Goal: Information Seeking & Learning: Learn about a topic

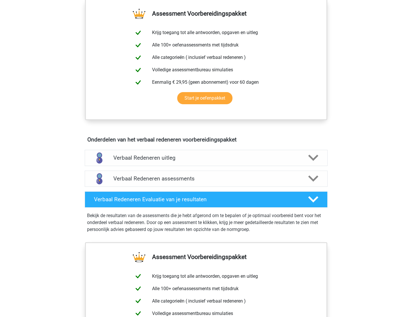
scroll to position [225, 0]
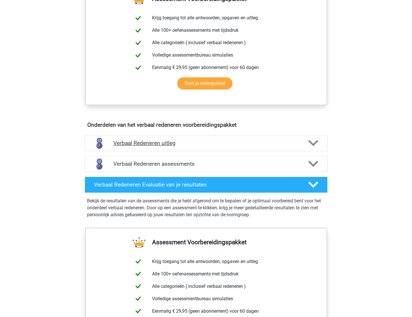
click at [214, 144] on h4 "Verbaal Redeneren uitleg" at bounding box center [206, 143] width 186 height 7
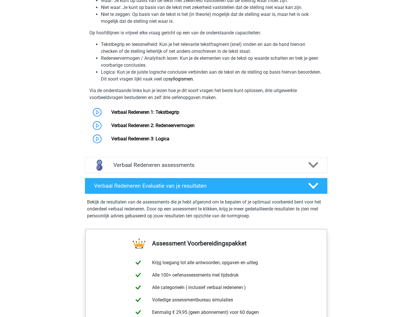
scroll to position [418, 0]
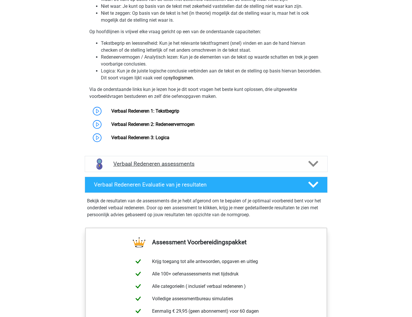
click at [197, 165] on h4 "Verbaal Redeneren assessments" at bounding box center [206, 164] width 186 height 7
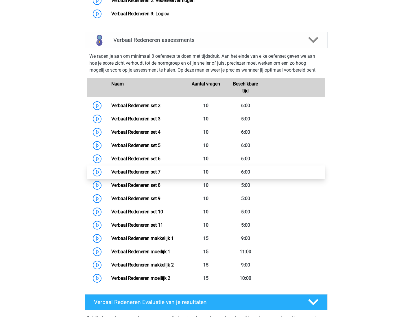
scroll to position [542, 0]
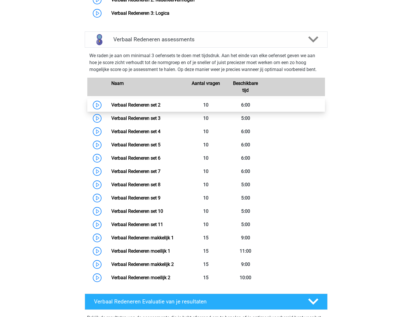
click at [134, 105] on link "Verbaal Redeneren set 2" at bounding box center [135, 104] width 49 height 5
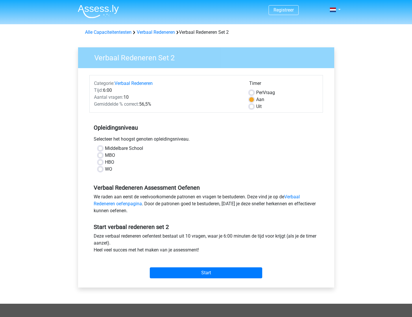
click at [105, 164] on label "HBO" at bounding box center [109, 162] width 9 height 7
click at [101, 164] on input "HBO" at bounding box center [100, 162] width 5 height 6
radio input "true"
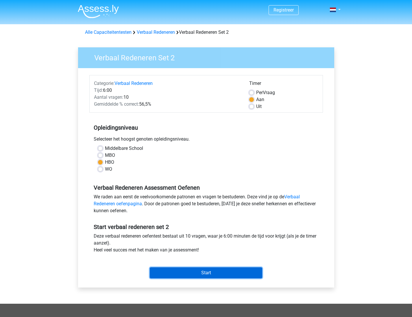
click at [212, 275] on input "Start" at bounding box center [206, 273] width 112 height 11
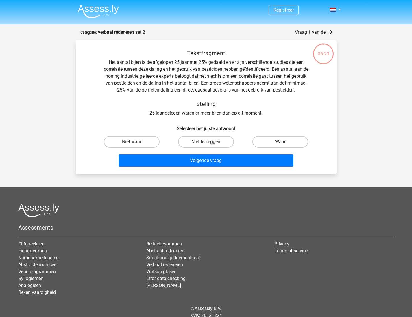
click at [278, 142] on label "Waar" at bounding box center [280, 142] width 56 height 12
click at [280, 142] on input "Waar" at bounding box center [282, 144] width 4 height 4
radio input "true"
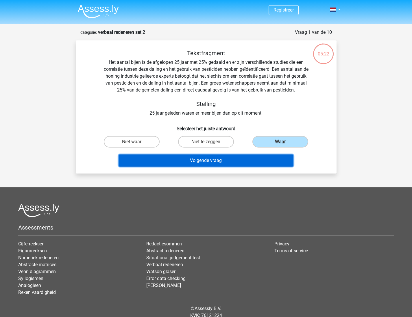
click at [213, 160] on button "Volgende vraag" at bounding box center [205, 161] width 175 height 12
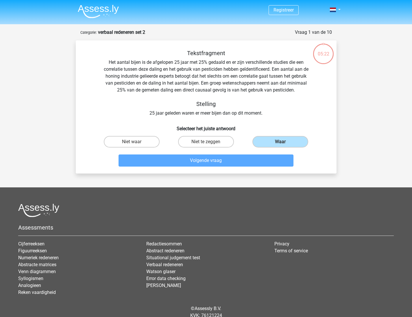
scroll to position [23, 0]
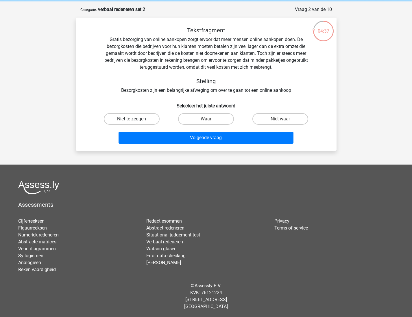
click at [140, 119] on label "Niet te zeggen" at bounding box center [132, 119] width 56 height 12
click at [135, 119] on input "Niet te zeggen" at bounding box center [133, 121] width 4 height 4
radio input "true"
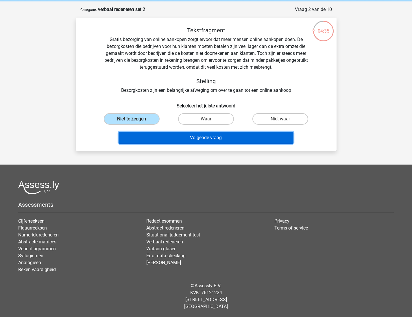
click at [206, 137] on button "Volgende vraag" at bounding box center [205, 138] width 175 height 12
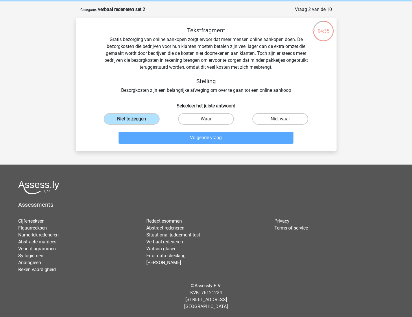
scroll to position [16, 0]
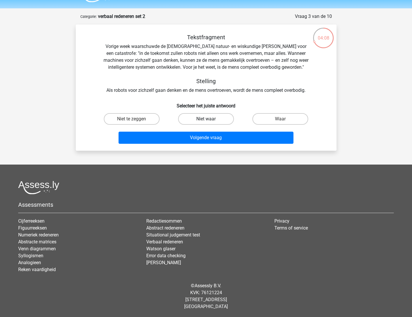
click at [201, 121] on label "Niet waar" at bounding box center [206, 119] width 56 height 12
click at [206, 121] on input "Niet waar" at bounding box center [208, 121] width 4 height 4
radio input "true"
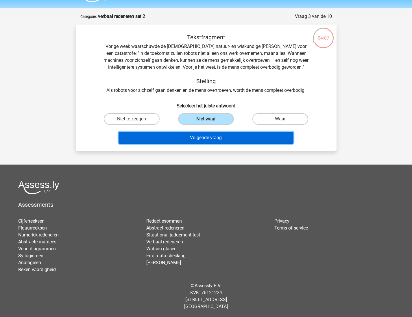
click at [203, 139] on button "Volgende vraag" at bounding box center [205, 138] width 175 height 12
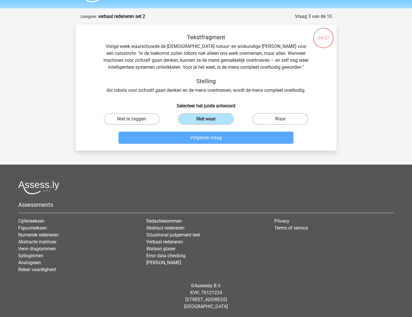
scroll to position [29, 0]
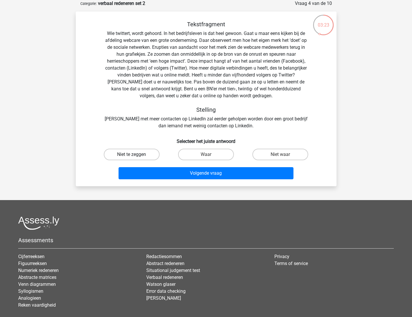
click at [136, 155] on label "Niet te zeggen" at bounding box center [132, 155] width 56 height 12
click at [135, 155] on input "Niet te zeggen" at bounding box center [133, 157] width 4 height 4
radio input "true"
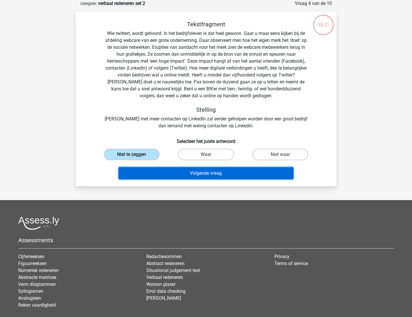
click at [209, 175] on button "Volgende vraag" at bounding box center [205, 173] width 175 height 12
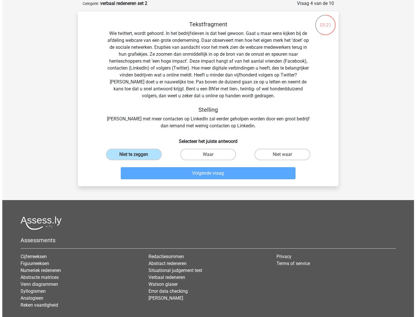
scroll to position [0, 0]
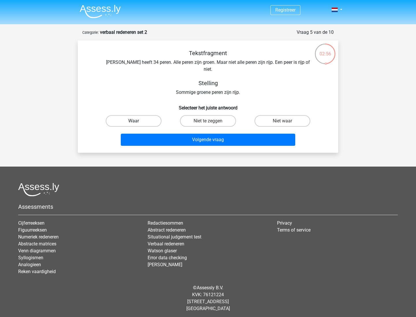
click at [140, 115] on label "Waar" at bounding box center [134, 121] width 56 height 12
click at [138, 121] on input "Waar" at bounding box center [136, 123] width 4 height 4
radio input "true"
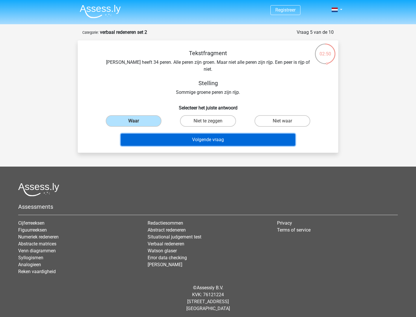
click at [214, 134] on button "Volgende vraag" at bounding box center [208, 140] width 175 height 12
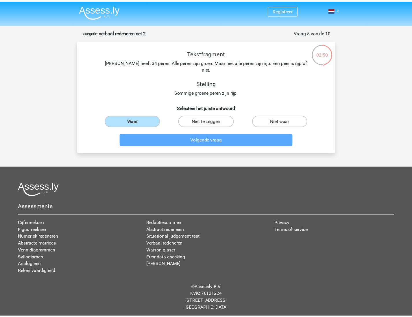
scroll to position [29, 0]
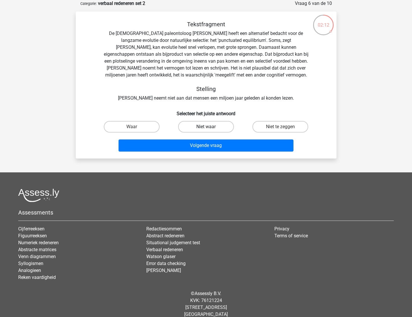
click at [205, 127] on label "Niet waar" at bounding box center [206, 127] width 56 height 12
click at [206, 127] on input "Niet waar" at bounding box center [208, 129] width 4 height 4
radio input "true"
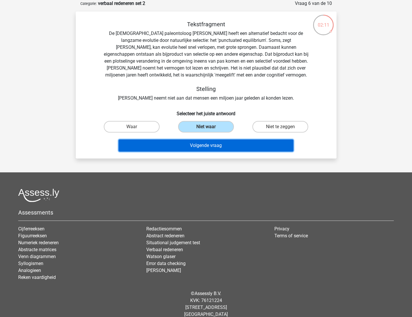
click at [208, 144] on button "Volgende vraag" at bounding box center [205, 146] width 175 height 12
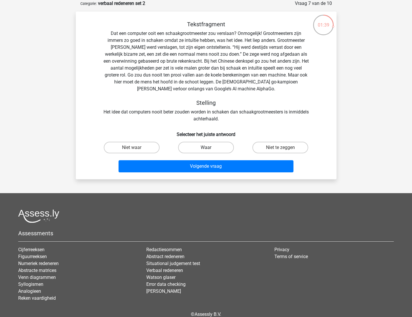
click at [201, 146] on label "Waar" at bounding box center [206, 148] width 56 height 12
click at [206, 148] on input "Waar" at bounding box center [208, 150] width 4 height 4
radio input "true"
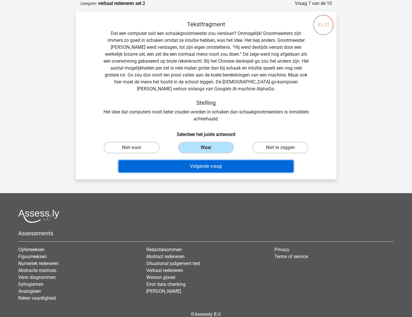
click at [211, 169] on button "Volgende vraag" at bounding box center [205, 166] width 175 height 12
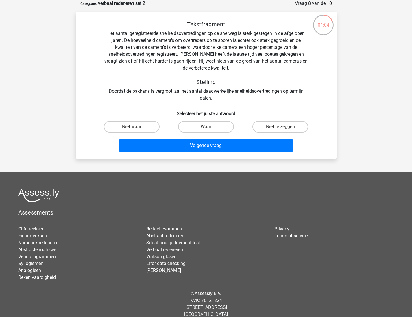
click at [281, 127] on input "Niet te zeggen" at bounding box center [282, 129] width 4 height 4
radio input "true"
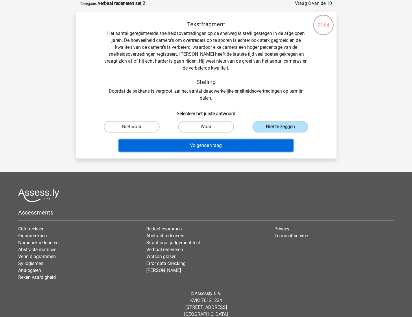
click at [214, 146] on button "Volgende vraag" at bounding box center [205, 146] width 175 height 12
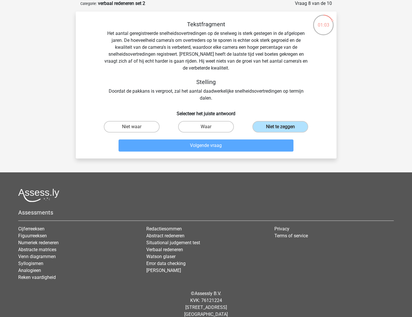
scroll to position [2, 0]
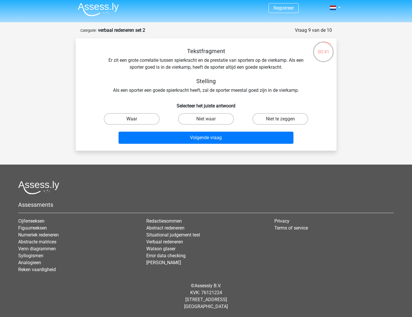
click at [130, 119] on label "Waar" at bounding box center [132, 119] width 56 height 12
click at [131, 119] on input "Waar" at bounding box center [133, 121] width 4 height 4
radio input "true"
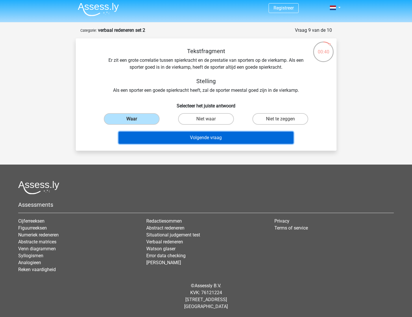
click at [201, 140] on button "Volgende vraag" at bounding box center [205, 138] width 175 height 12
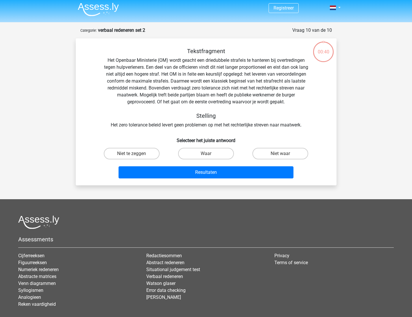
scroll to position [29, 0]
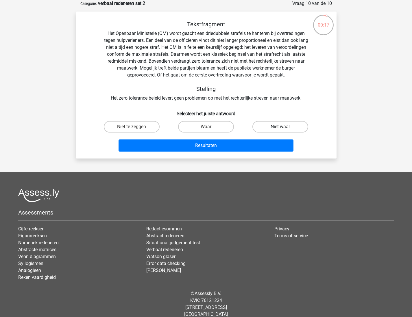
click at [273, 127] on label "Niet waar" at bounding box center [280, 127] width 56 height 12
click at [280, 127] on input "Niet waar" at bounding box center [282, 129] width 4 height 4
radio input "true"
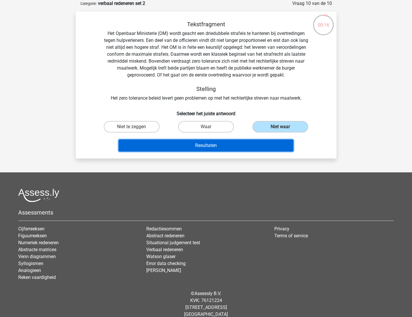
click at [219, 146] on button "Resultaten" at bounding box center [205, 146] width 175 height 12
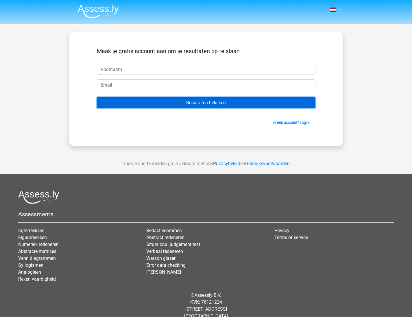
click at [214, 103] on input "Resultaten bekijken" at bounding box center [206, 102] width 218 height 11
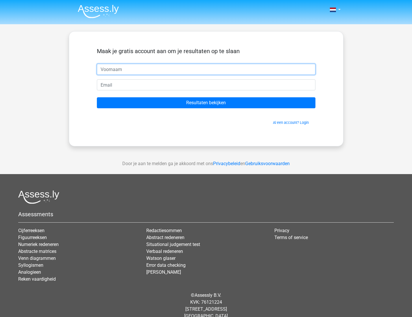
click at [122, 68] on input "text" at bounding box center [206, 69] width 218 height 11
type input "d"
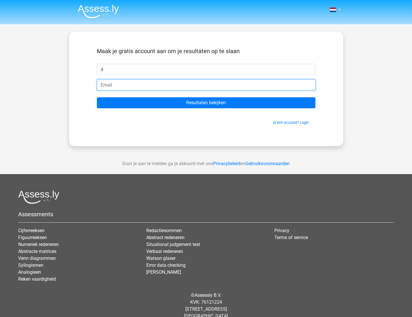
click at [196, 85] on input "email" at bounding box center [206, 84] width 218 height 11
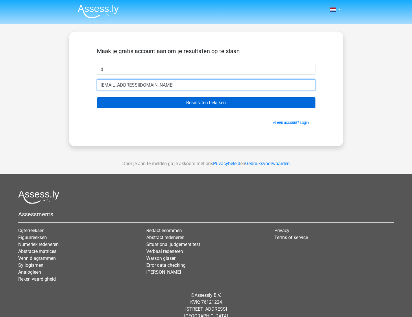
type input "[EMAIL_ADDRESS][DOMAIN_NAME]"
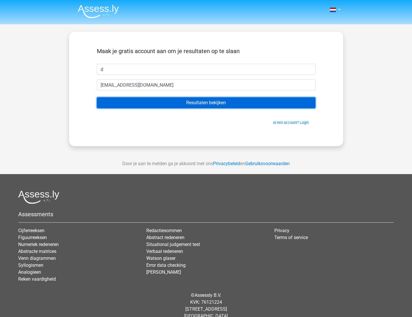
click at [207, 106] on input "Resultaten bekijken" at bounding box center [206, 102] width 218 height 11
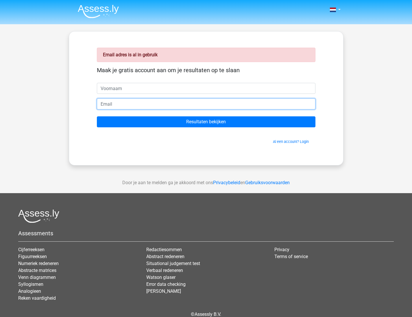
click at [120, 104] on input "email" at bounding box center [206, 104] width 218 height 11
type input "[EMAIL_ADDRESS][DOMAIN_NAME]"
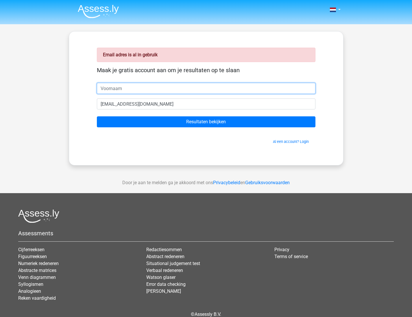
click at [108, 89] on input "text" at bounding box center [206, 88] width 218 height 11
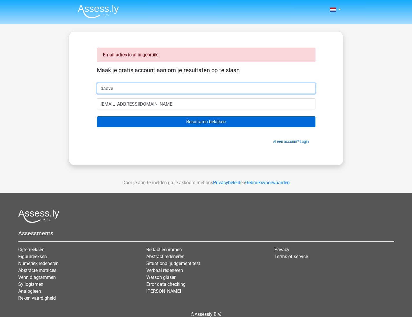
type input "dadve"
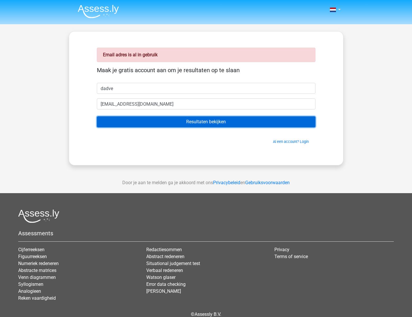
click at [194, 121] on input "Resultaten bekijken" at bounding box center [206, 121] width 218 height 11
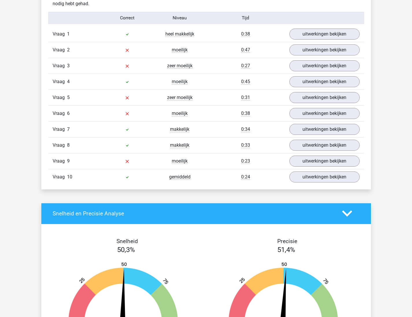
scroll to position [457, 0]
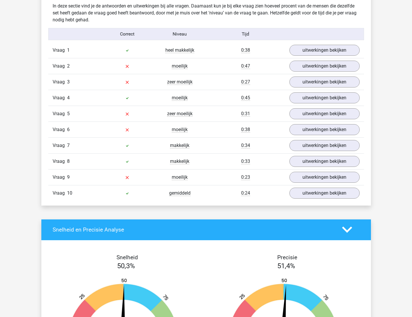
click at [153, 133] on div at bounding box center [127, 129] width 53 height 7
click at [330, 85] on link "uitwerkingen bekijken" at bounding box center [324, 82] width 81 height 13
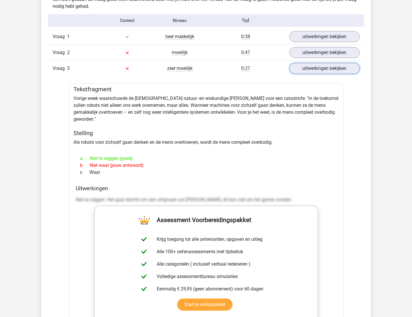
scroll to position [470, 0]
